Goal: Task Accomplishment & Management: Manage account settings

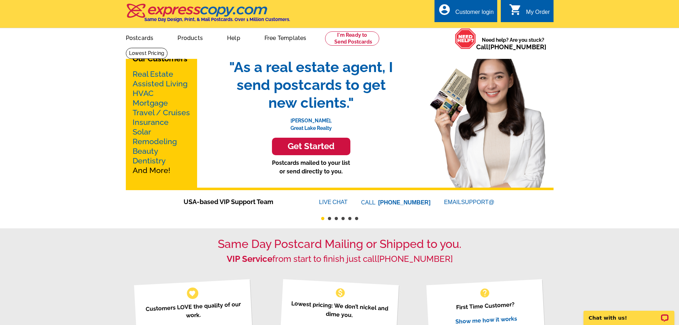
click at [470, 13] on div "Customer login" at bounding box center [474, 14] width 38 height 10
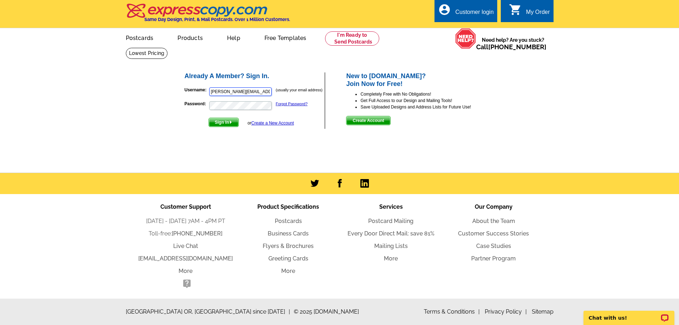
click at [250, 91] on input "[PERSON_NAME][EMAIL_ADDRESS][DOMAIN_NAME]" at bounding box center [240, 91] width 62 height 9
type input "[PERSON_NAME][EMAIL_ADDRESS][DOMAIN_NAME]"
click at [148, 127] on main "Already A Member? Sign In. Username: [PERSON_NAME][EMAIL_ADDRESS][DOMAIN_NAME] …" at bounding box center [339, 109] width 679 height 125
click at [153, 147] on main "Already A Member? Sign In. Username: [PERSON_NAME][EMAIL_ADDRESS][DOMAIN_NAME] …" at bounding box center [339, 109] width 679 height 125
click at [226, 123] on span "Sign In" at bounding box center [224, 122] width 30 height 9
